Goal: Information Seeking & Learning: Learn about a topic

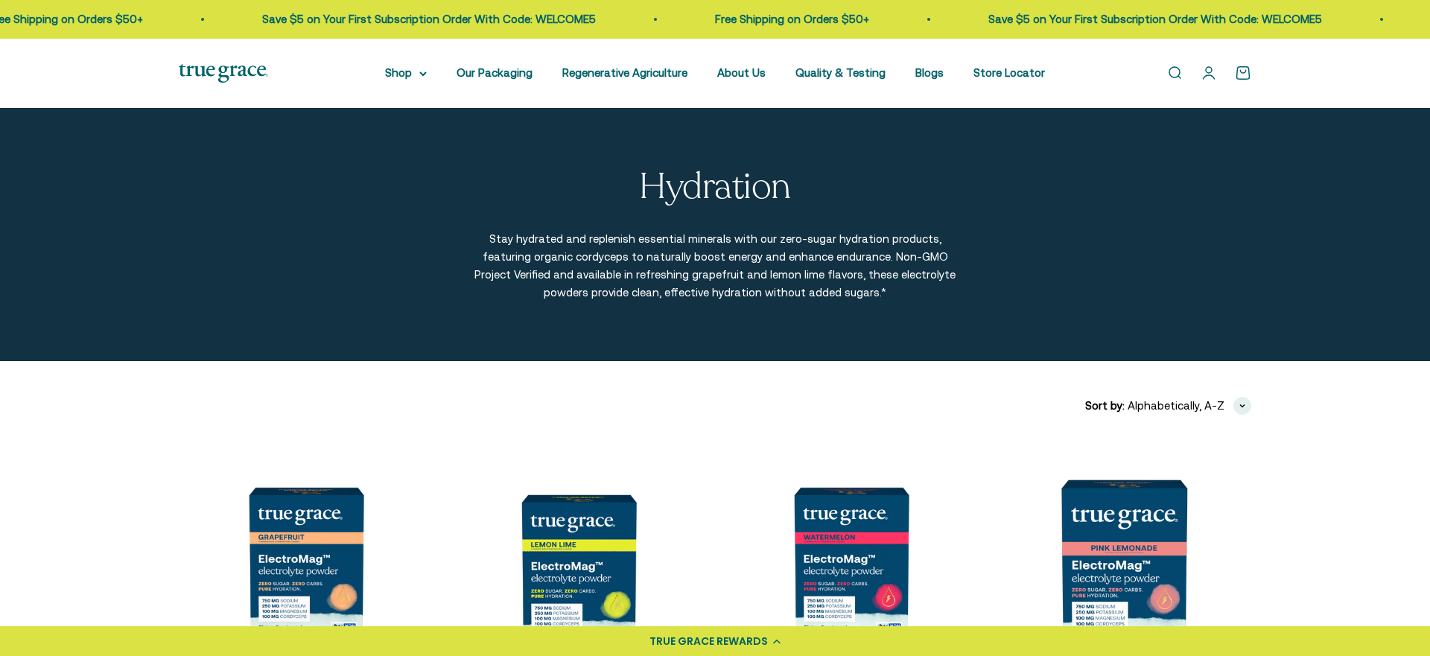
scroll to position [216, 0]
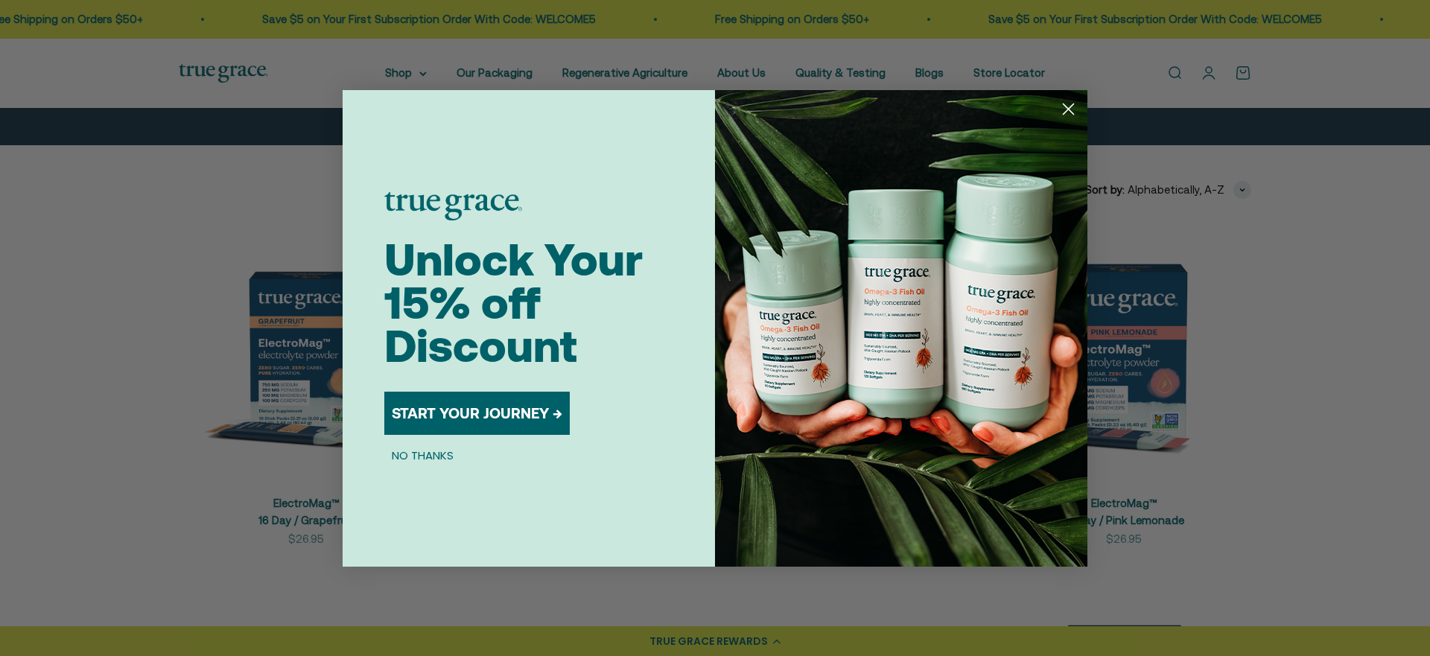
click at [1070, 109] on circle "Close dialog" at bounding box center [1068, 108] width 25 height 25
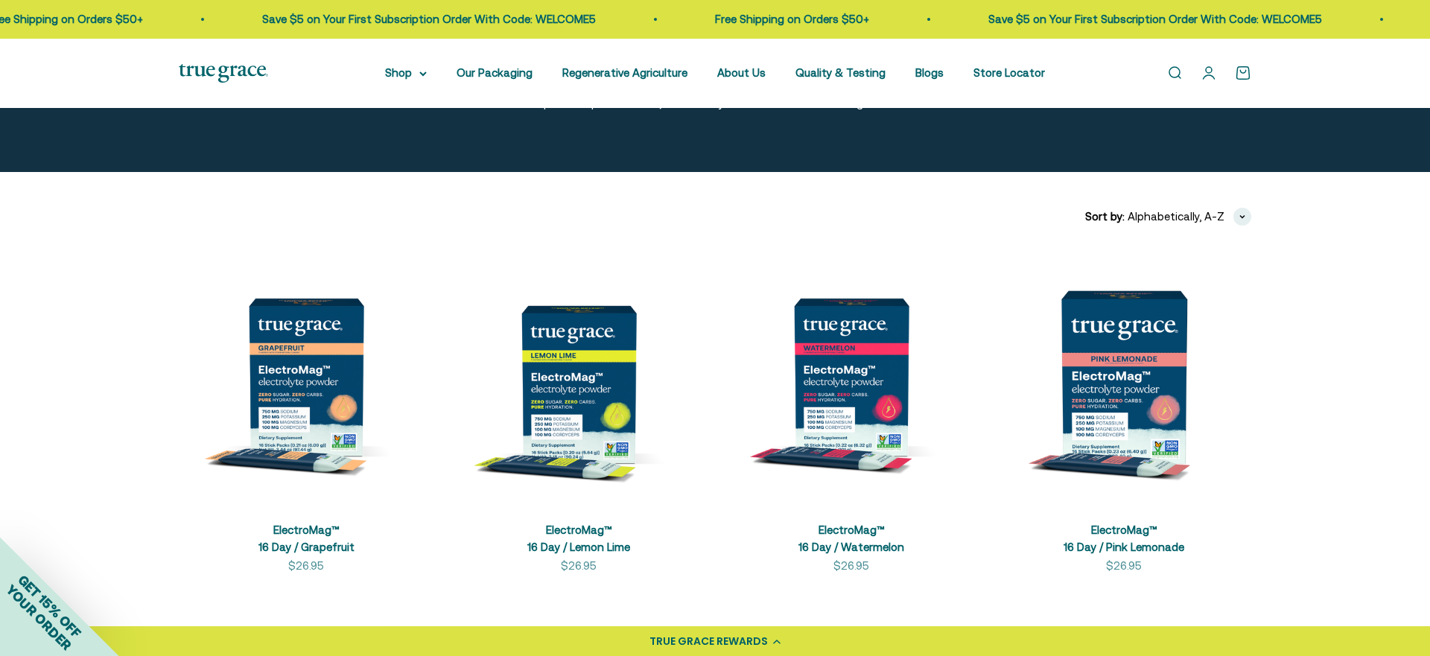
scroll to position [190, 0]
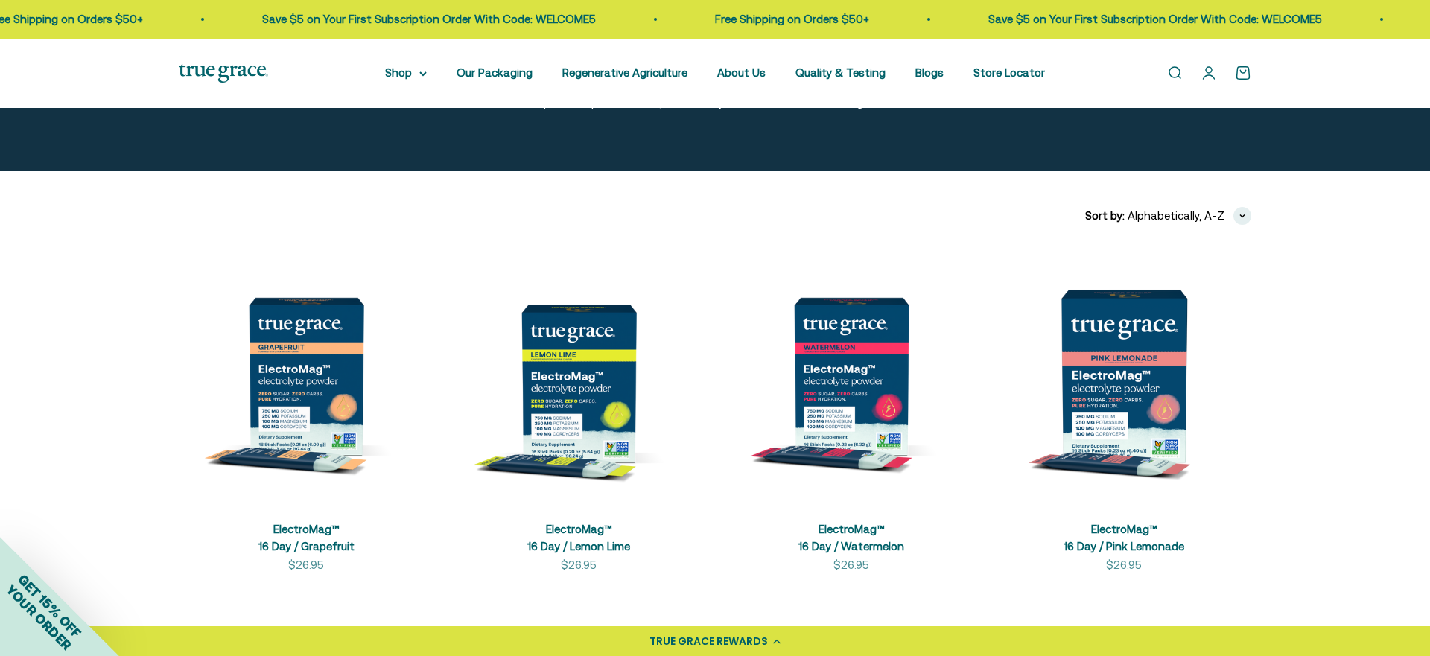
click at [1126, 416] on img at bounding box center [1123, 376] width 255 height 255
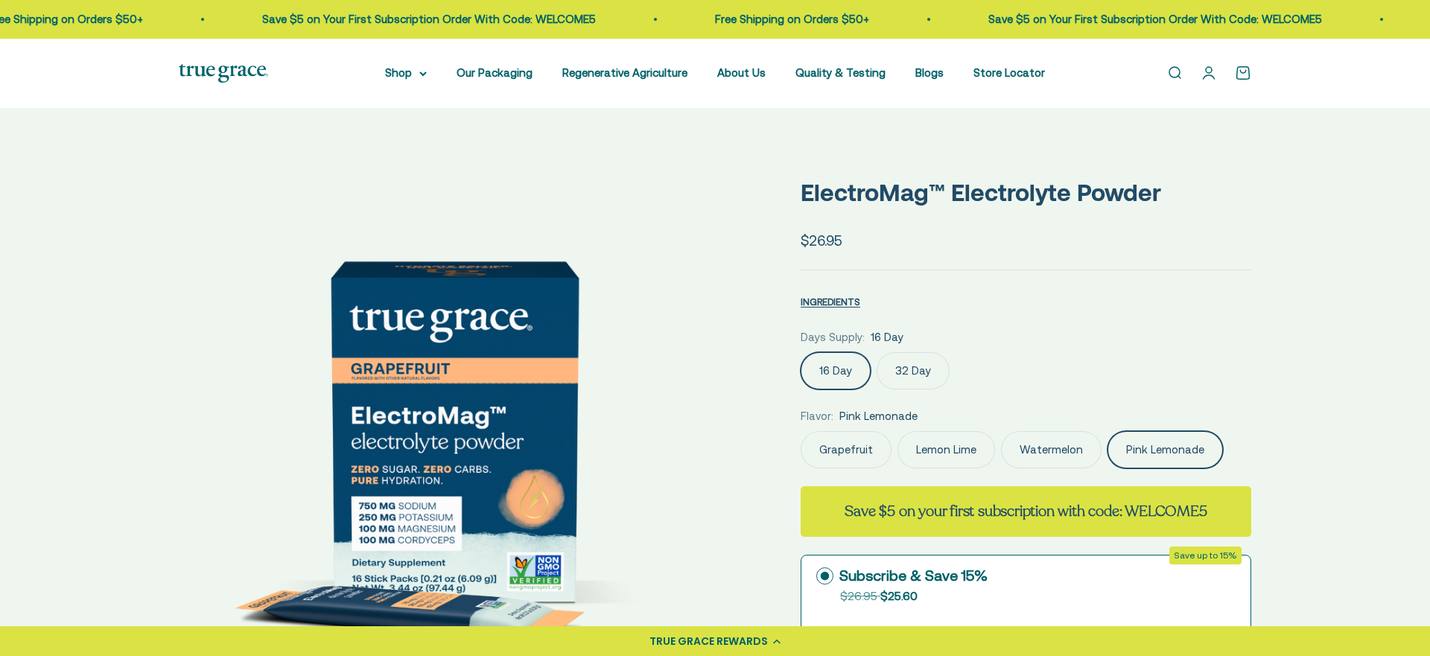
scroll to position [0, 6820]
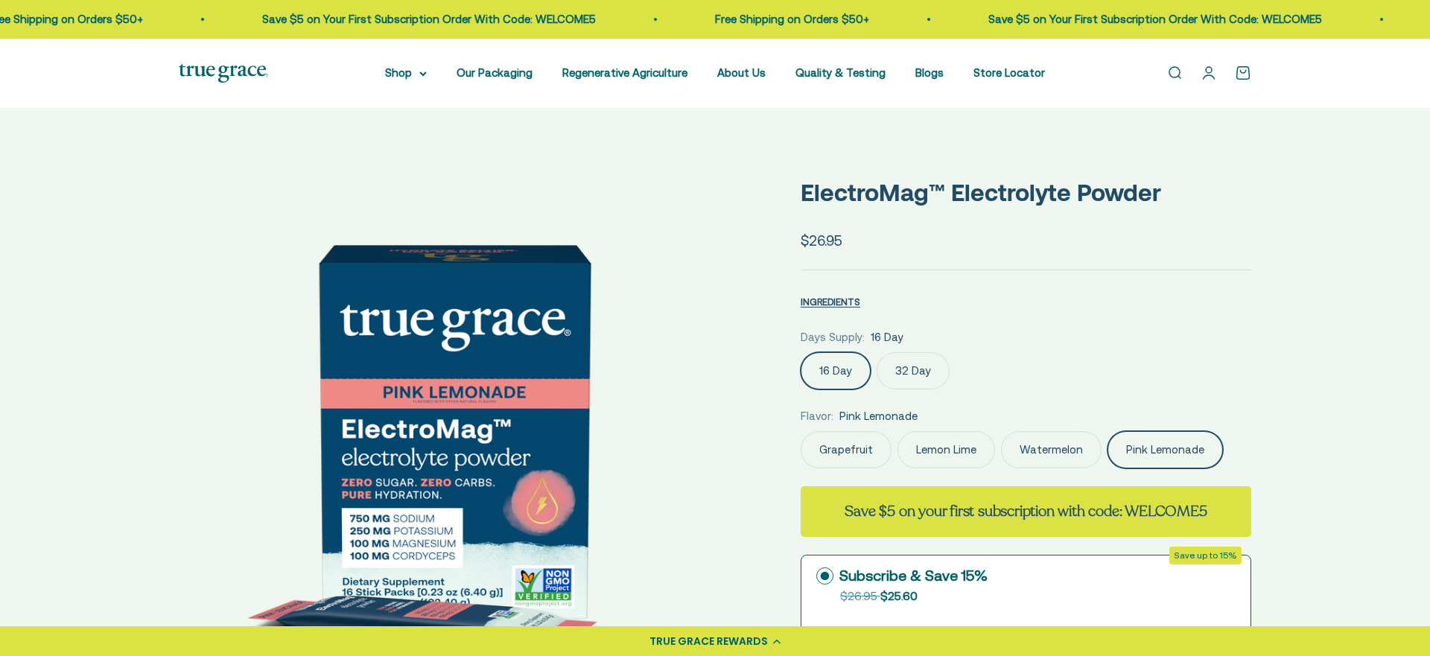
select select "3"
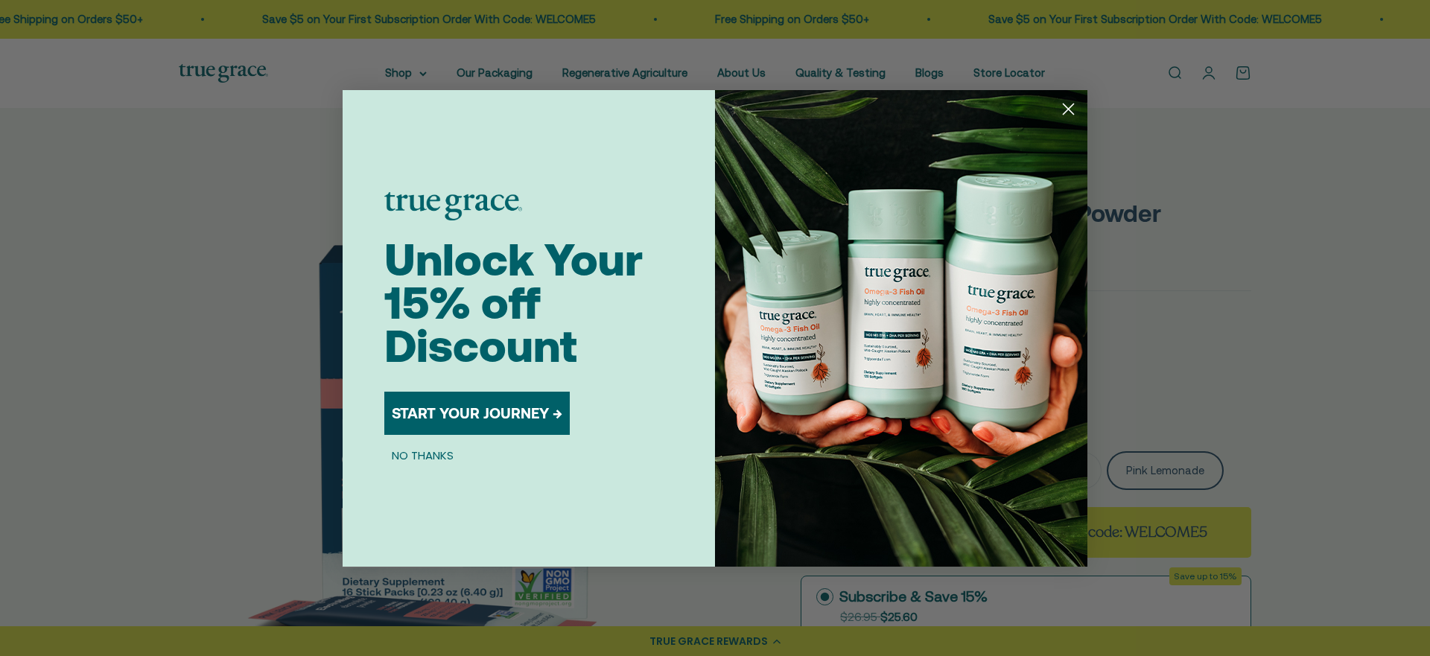
click at [1066, 114] on circle "Close dialog" at bounding box center [1068, 108] width 25 height 25
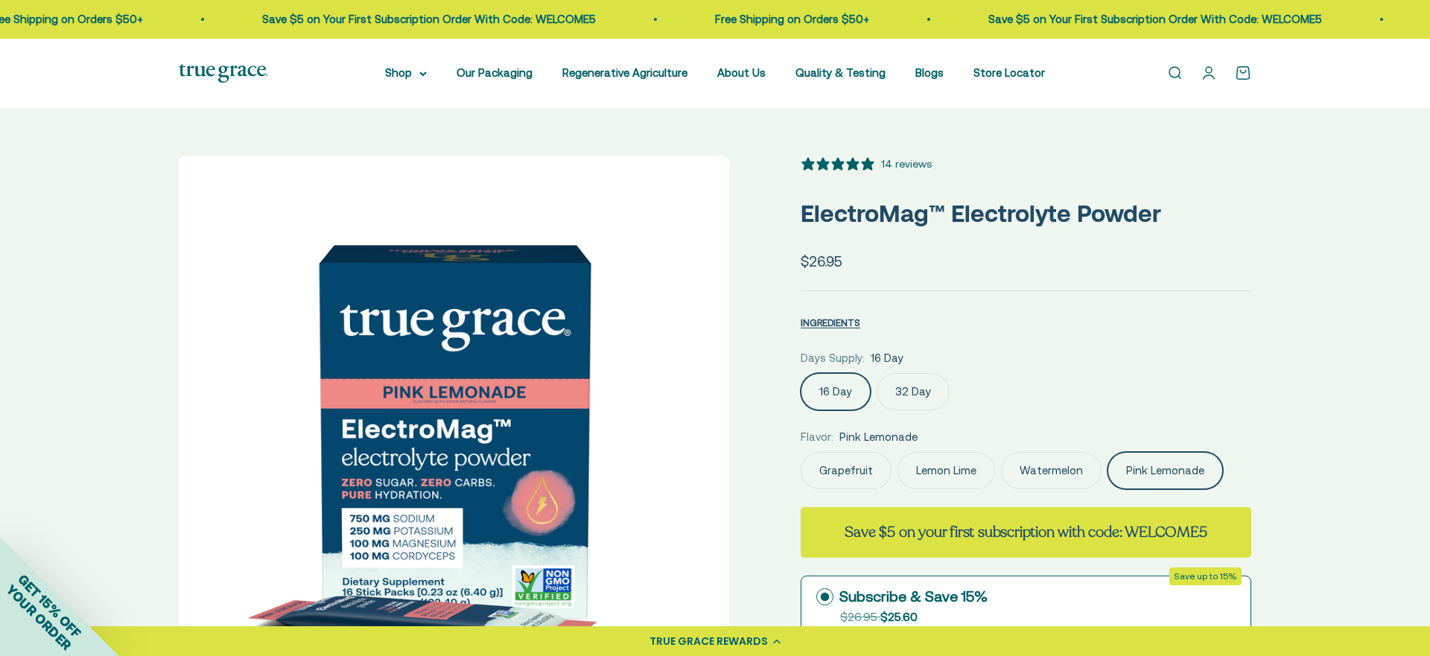
scroll to position [0, 6252]
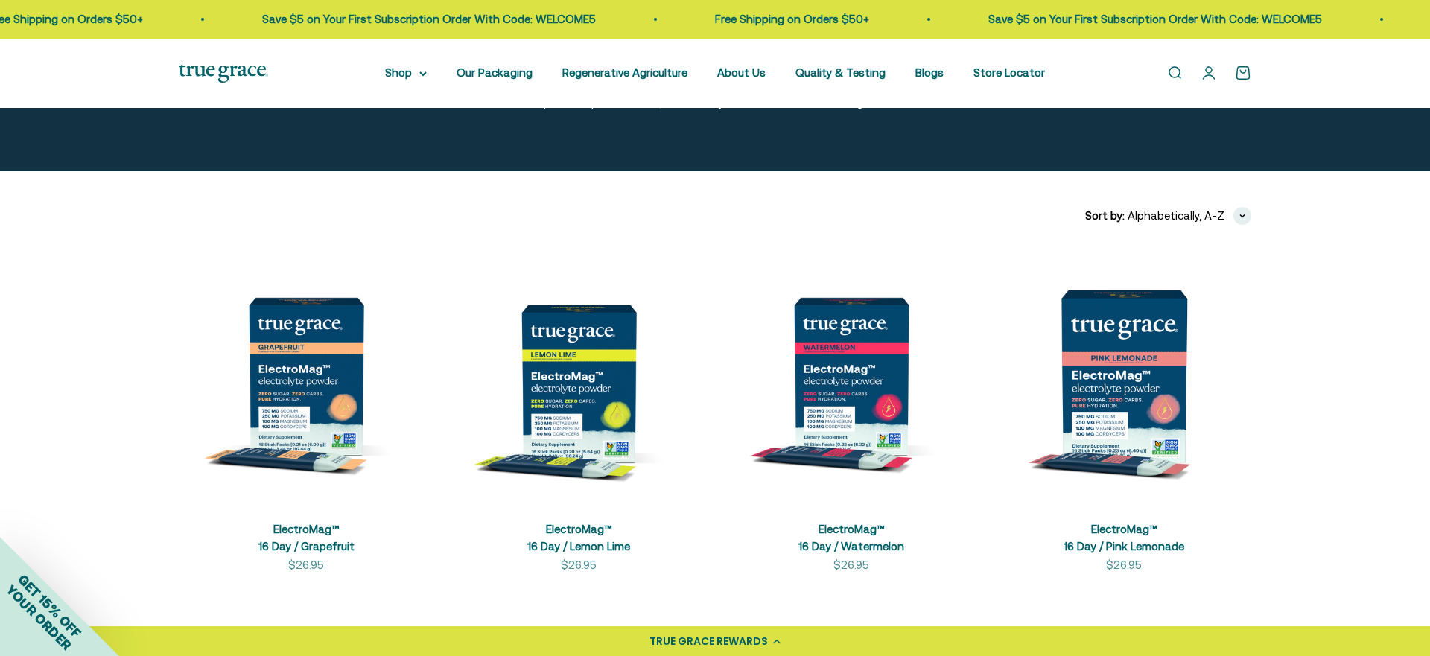
scroll to position [190, 0]
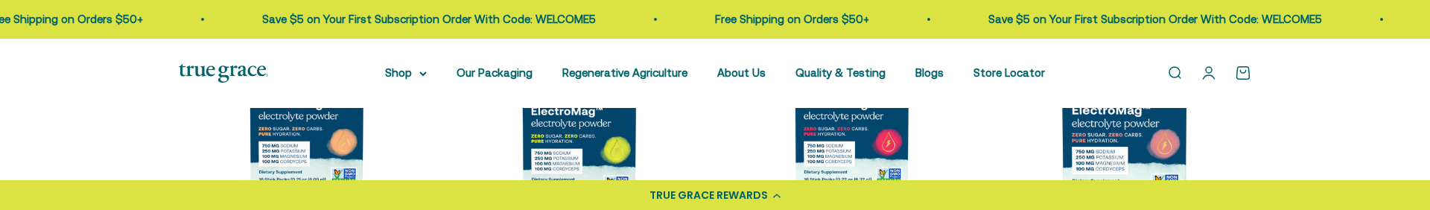
scroll to position [455, 0]
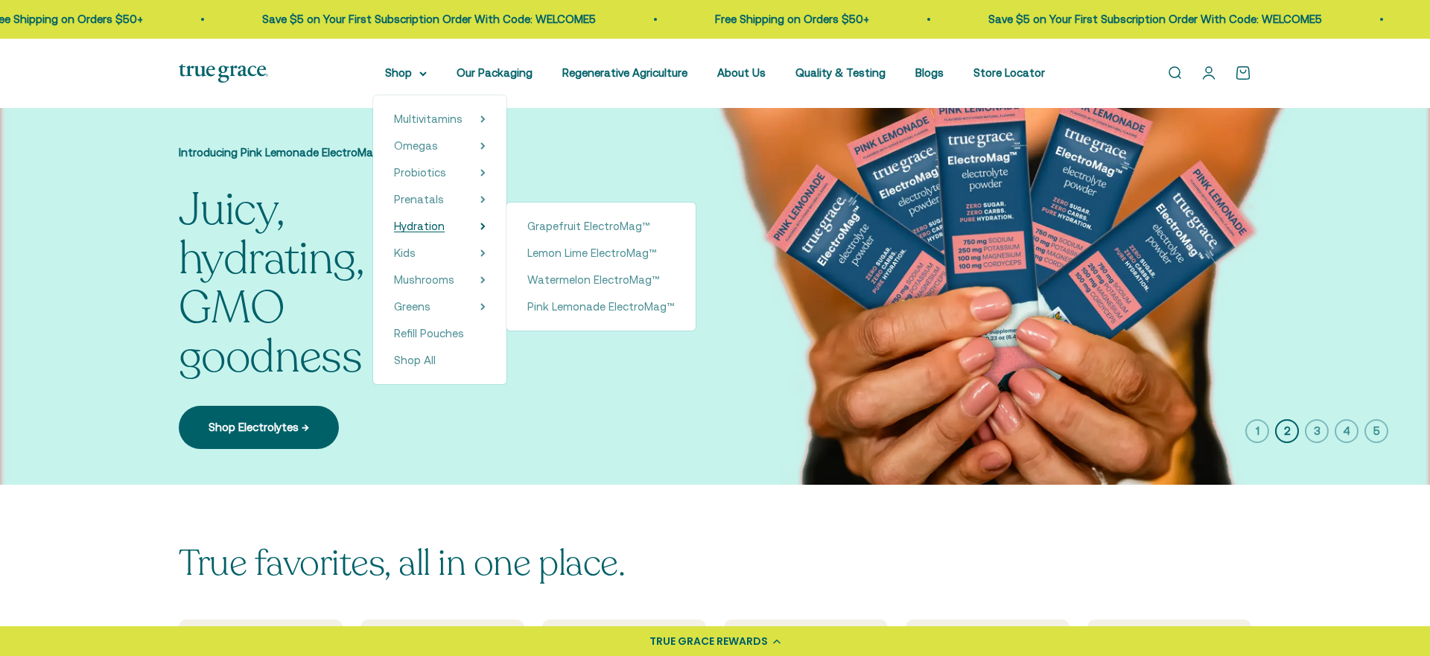
click at [424, 226] on span "Hydration" at bounding box center [419, 226] width 51 height 13
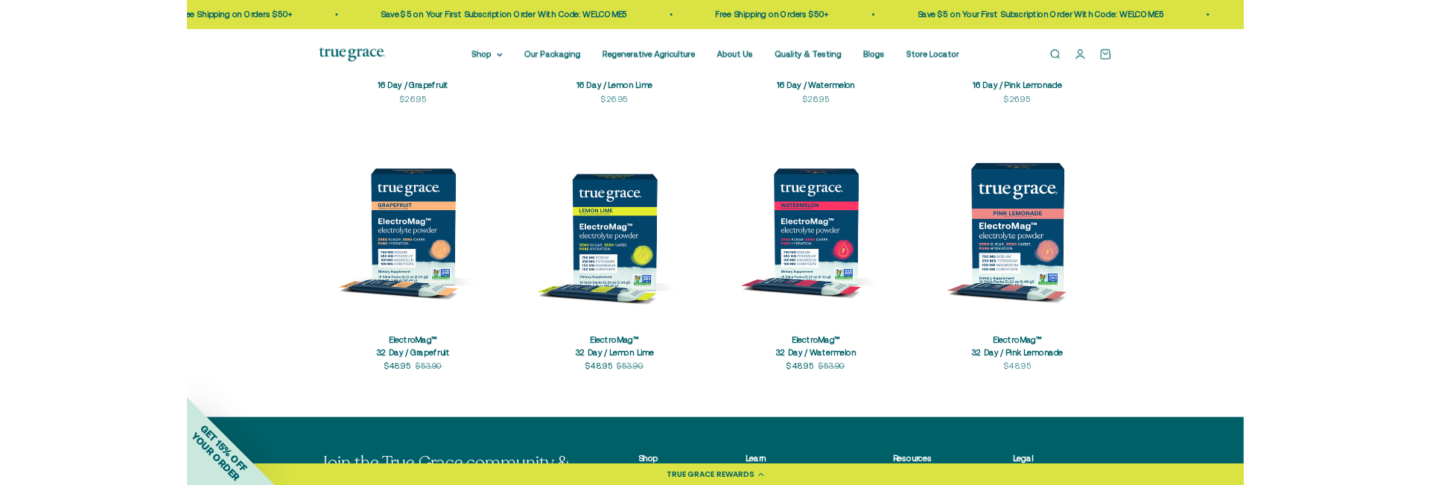
scroll to position [621, 0]
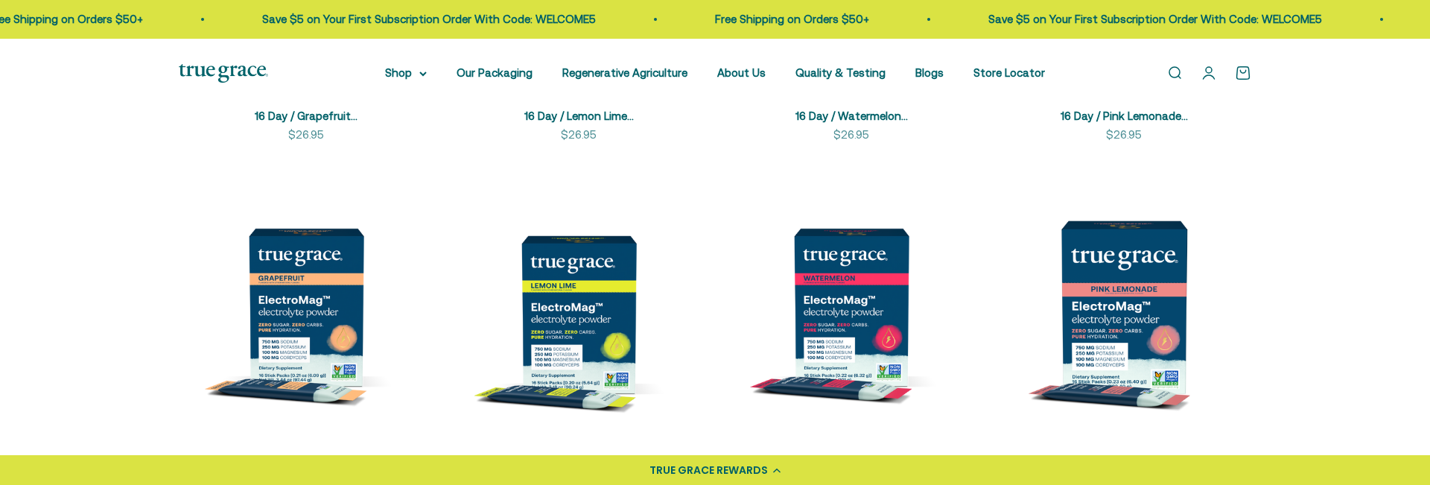
scroll to position [754, 0]
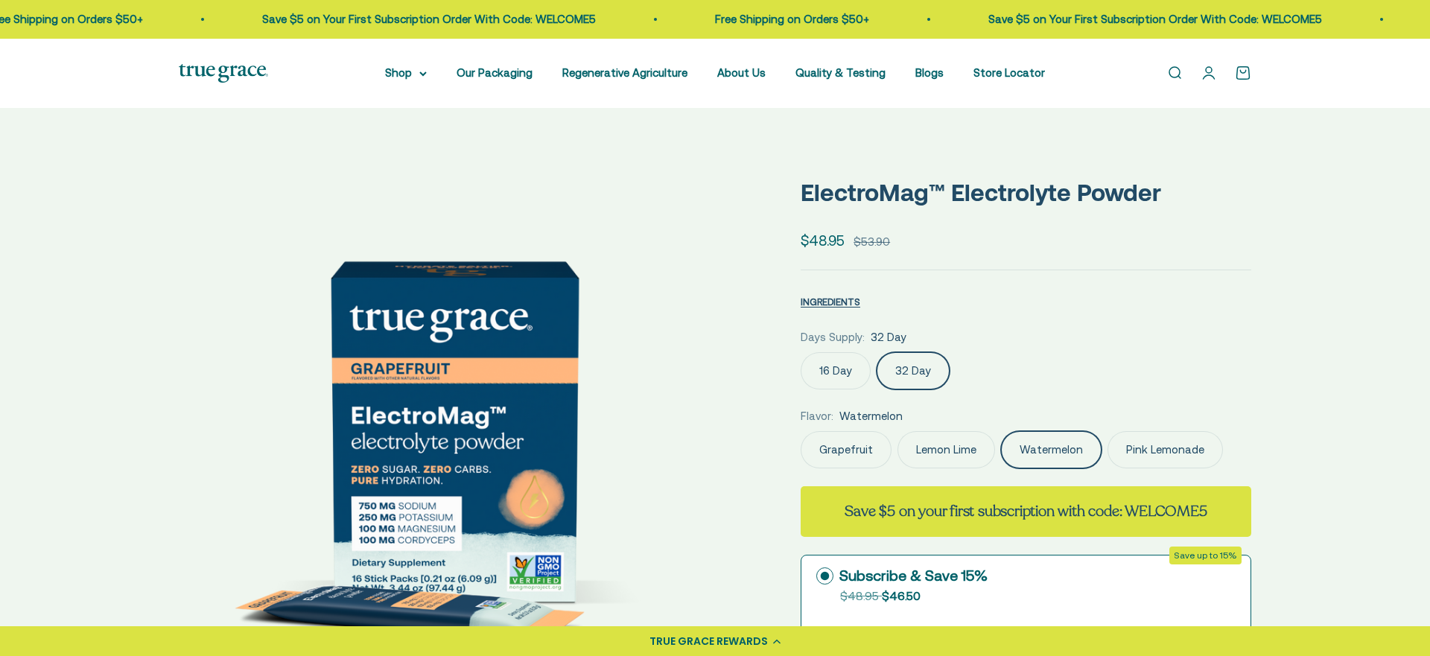
select select "3"
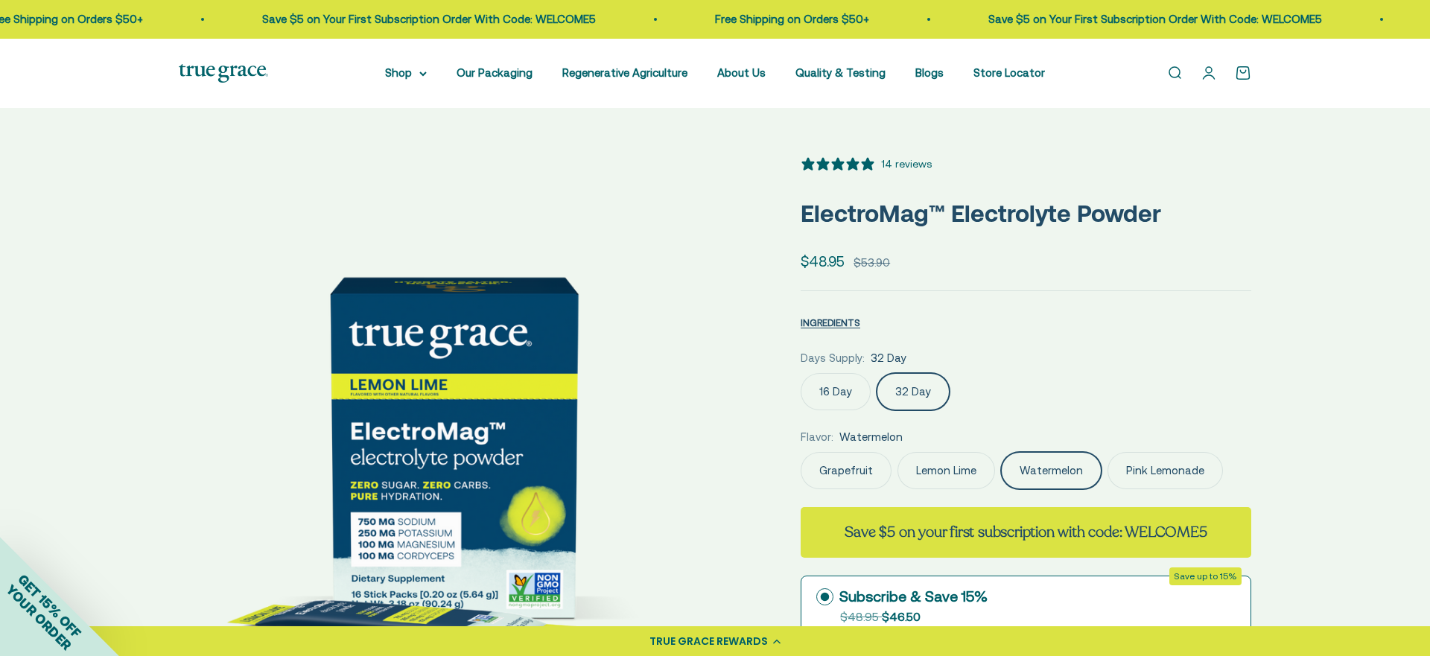
scroll to position [0, 568]
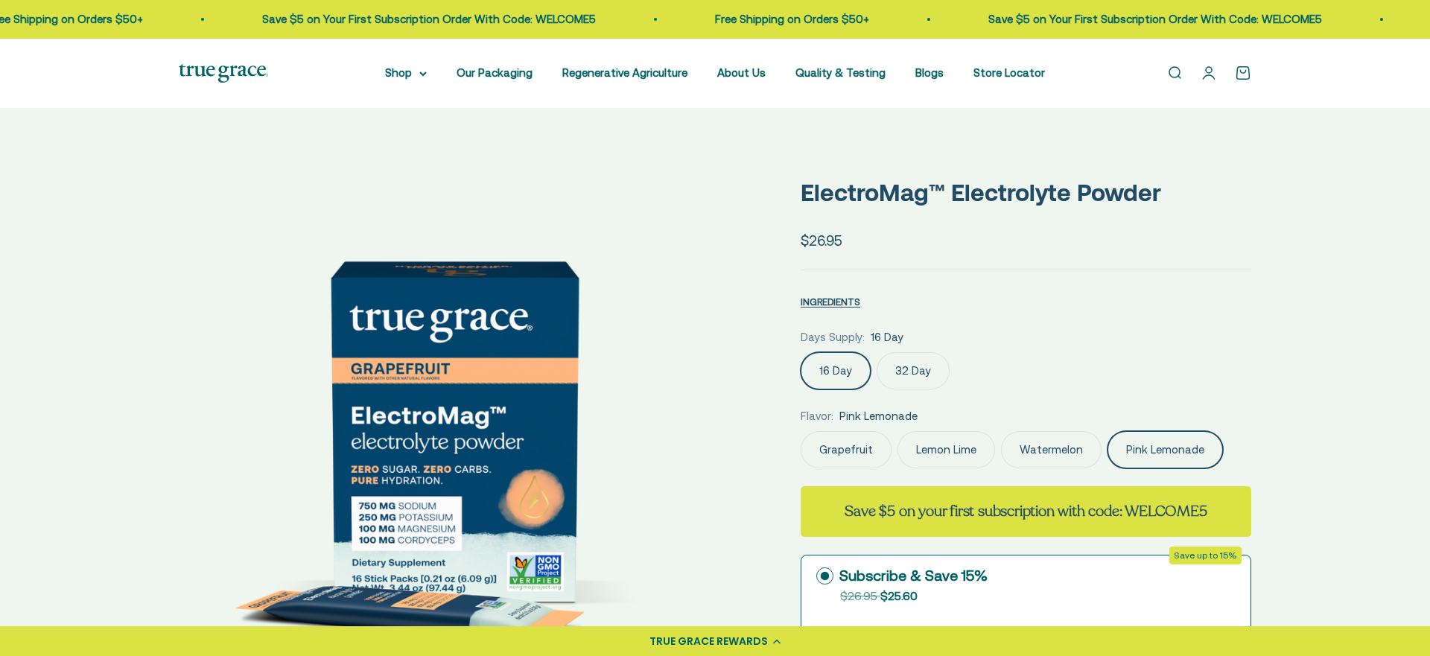
select select "3"
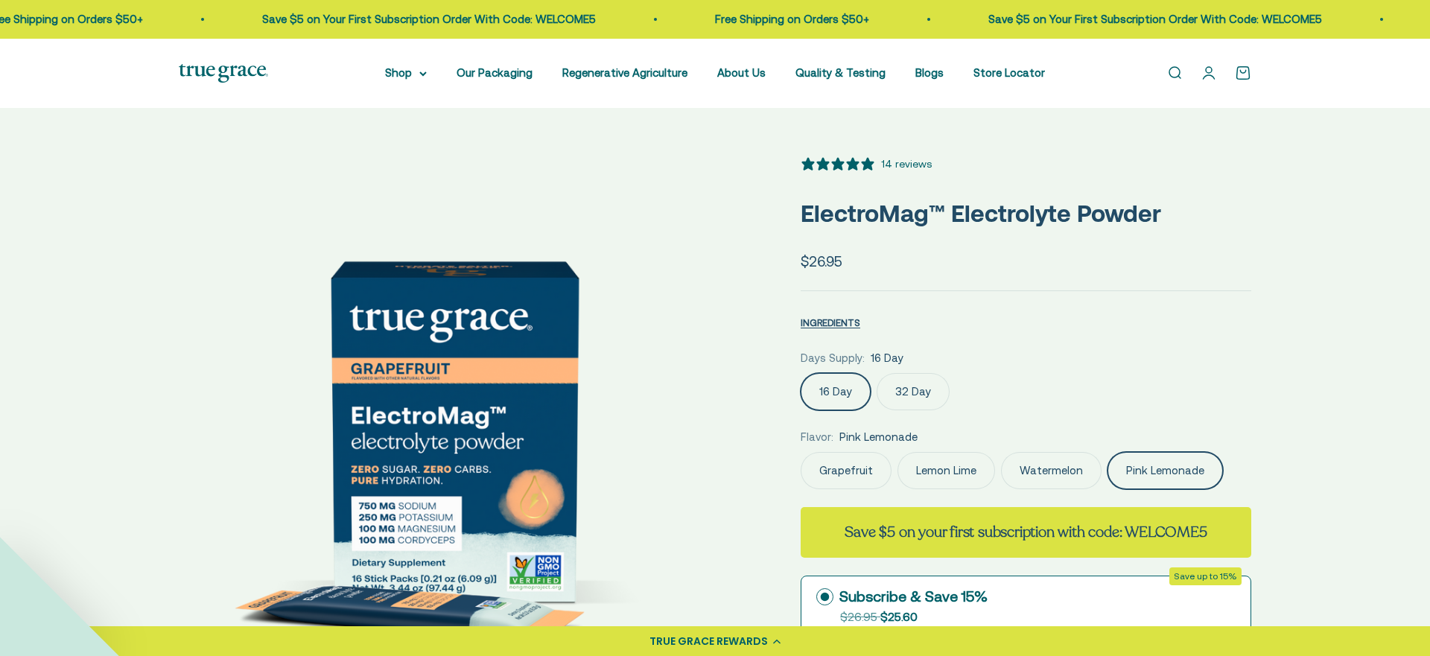
scroll to position [0, 212]
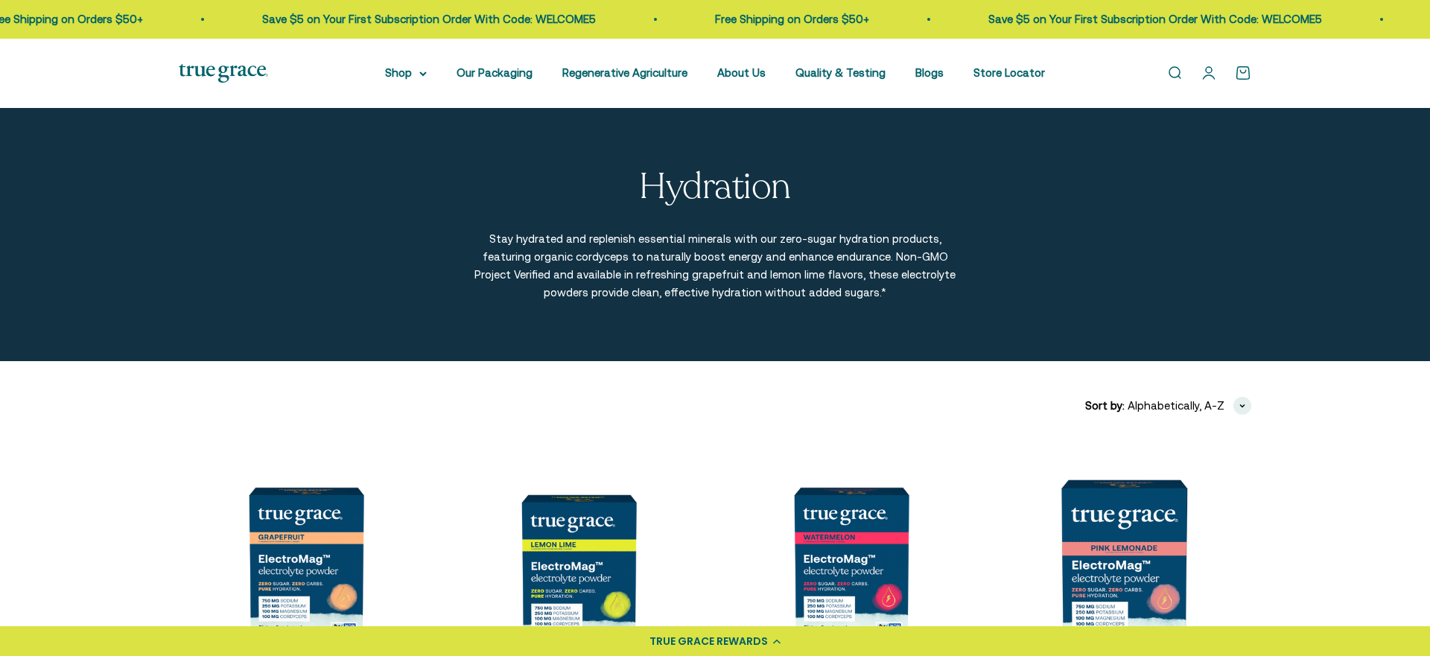
scroll to position [453, 0]
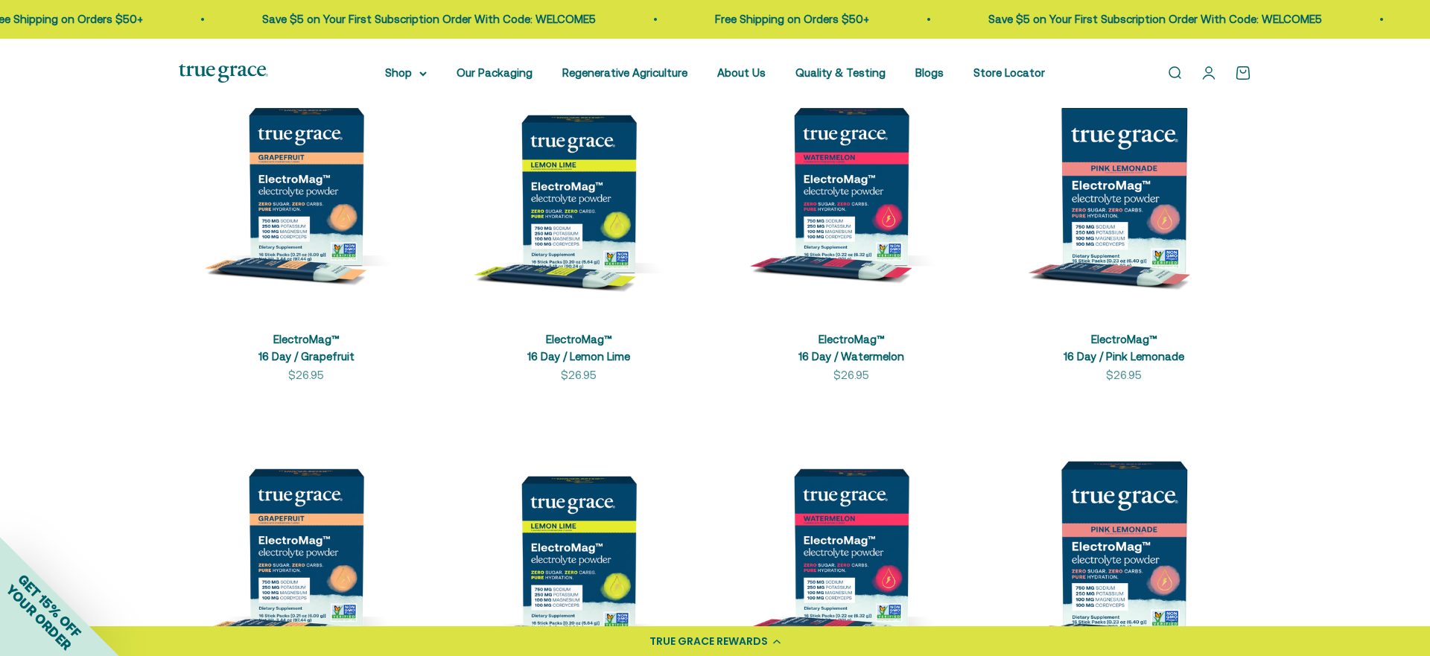
scroll to position [383, 0]
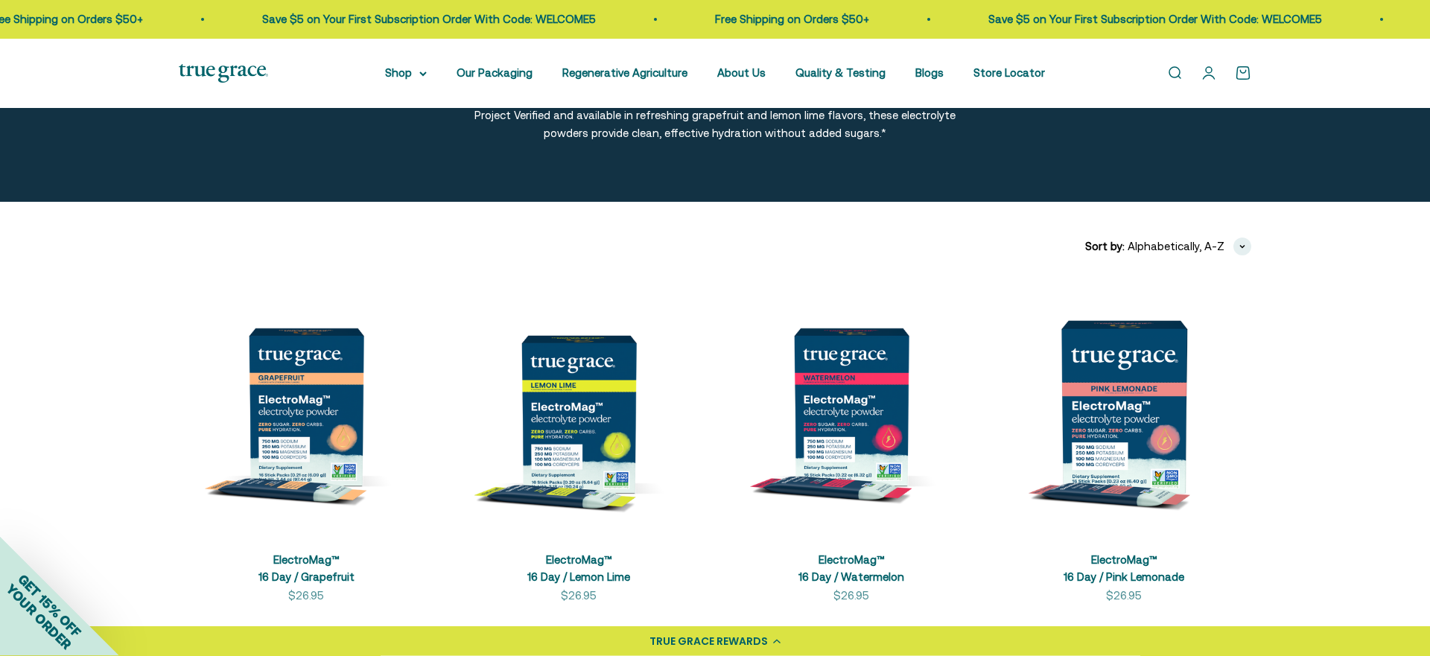
scroll to position [159, 0]
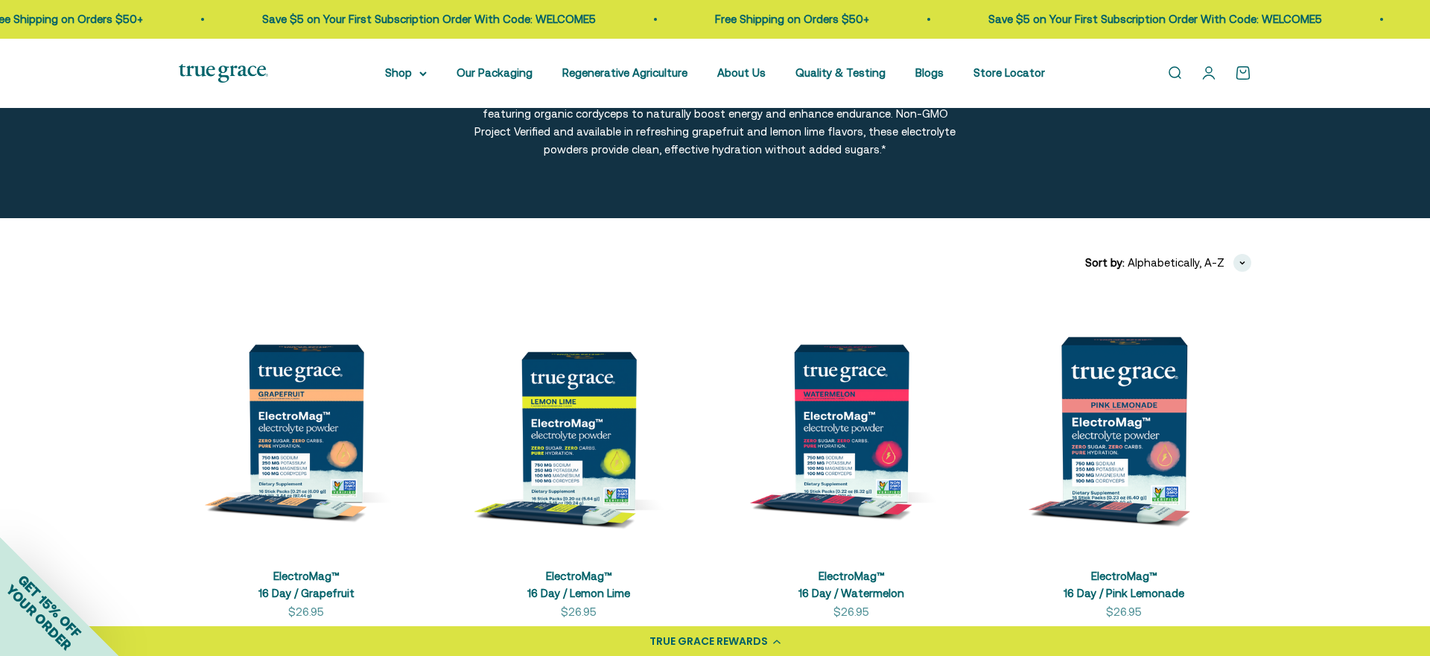
scroll to position [142, 0]
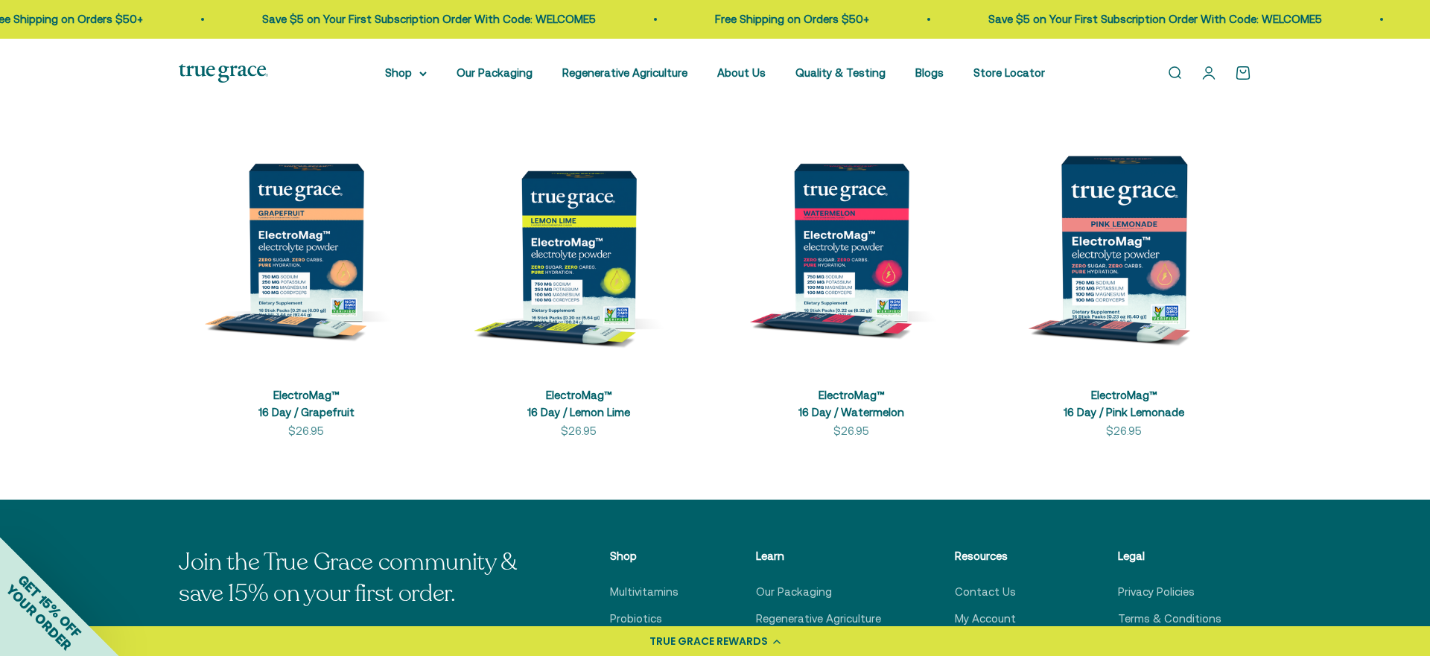
scroll to position [324, 0]
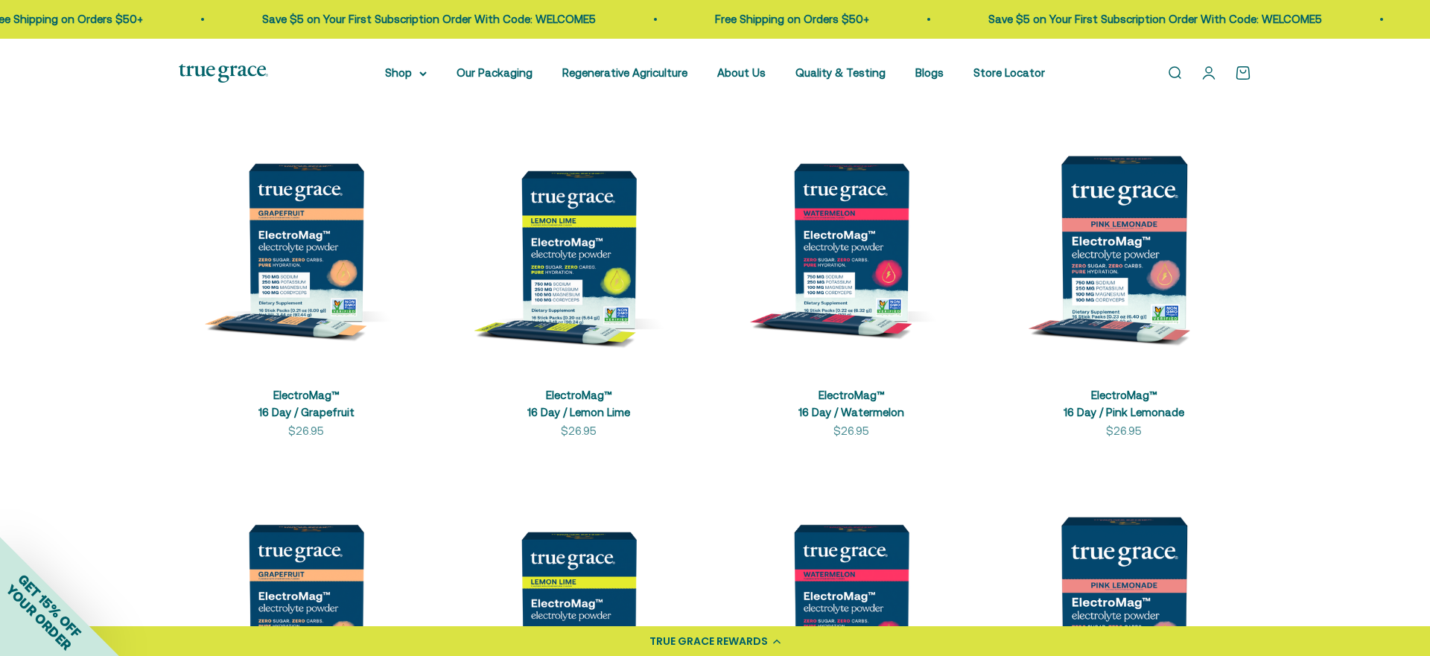
scroll to position [324, 0]
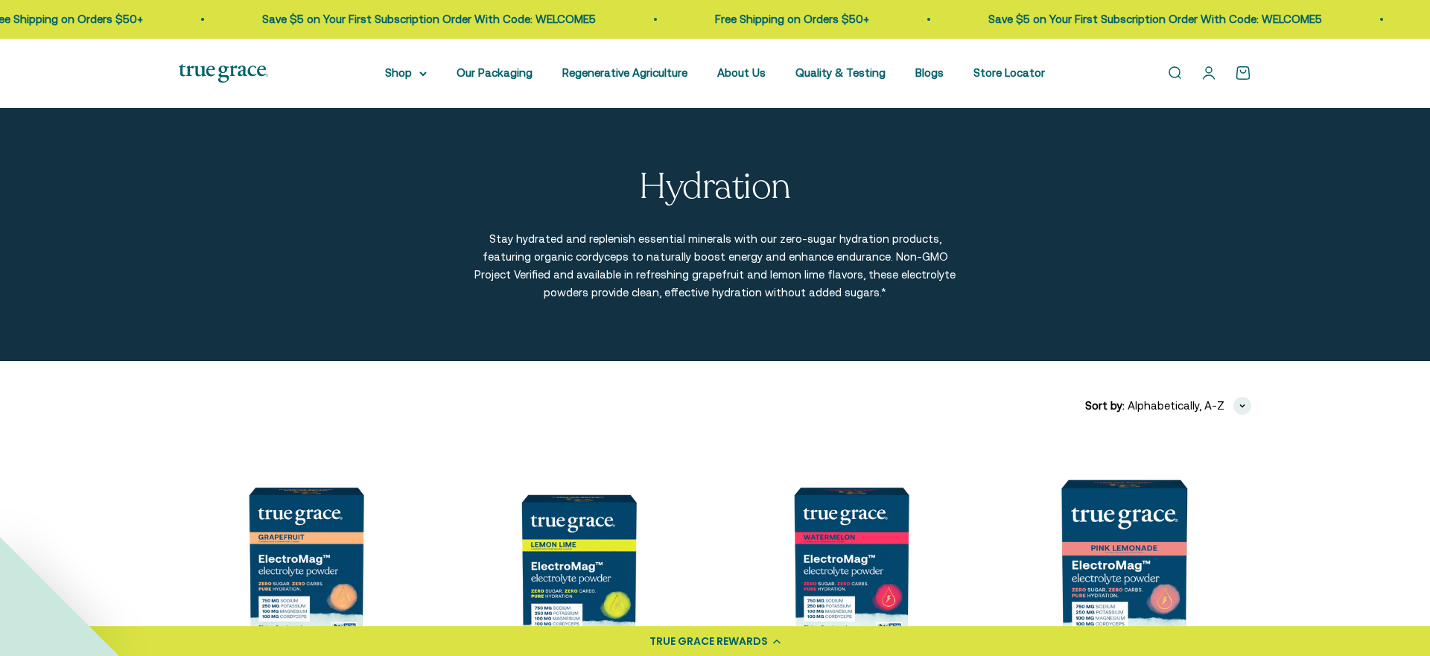
scroll to position [324, 0]
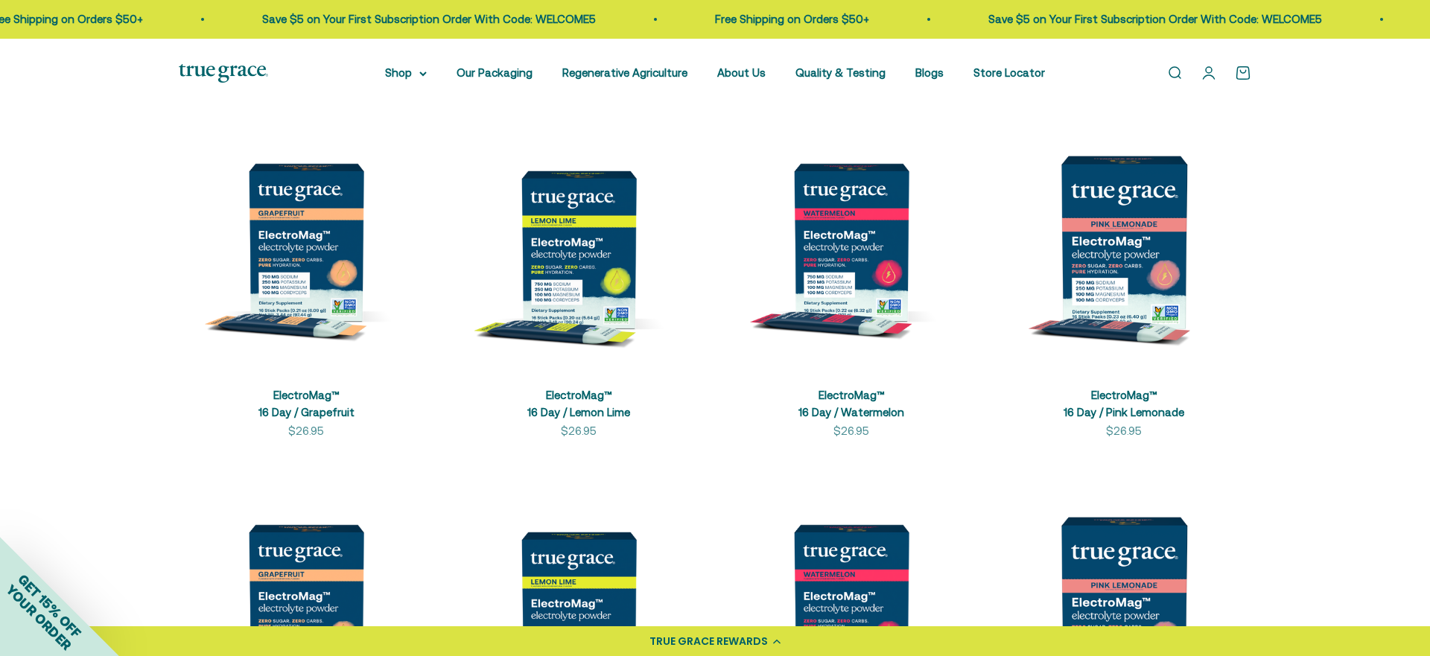
scroll to position [324, 0]
